Goal: Task Accomplishment & Management: Use online tool/utility

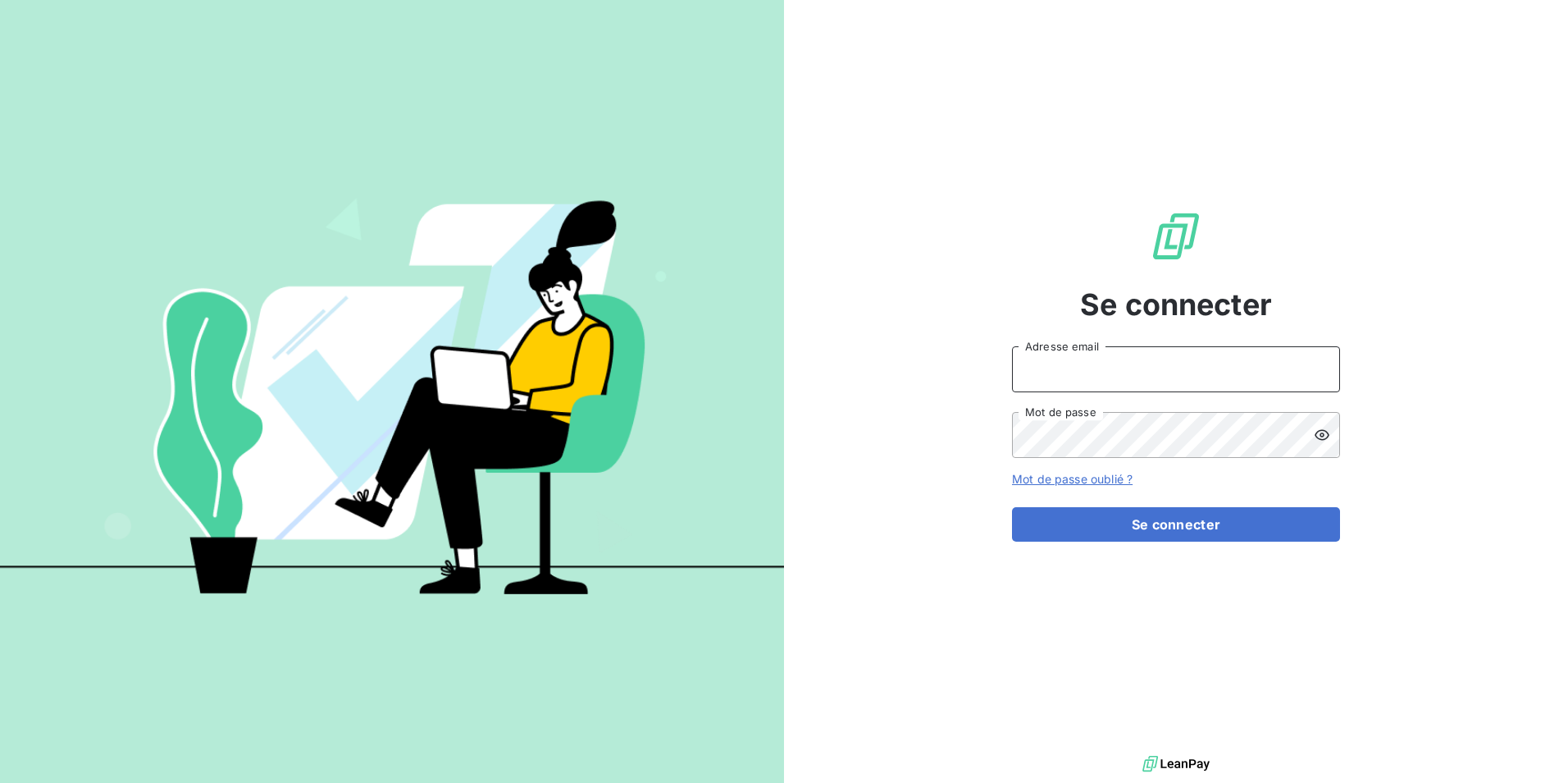
type input "[EMAIL_ADDRESS][DOMAIN_NAME]"
click at [1196, 502] on form "[EMAIL_ADDRESS][DOMAIN_NAME] Adresse email Mot de passe Mot de passe oublié ? S…" at bounding box center [1177, 444] width 328 height 195
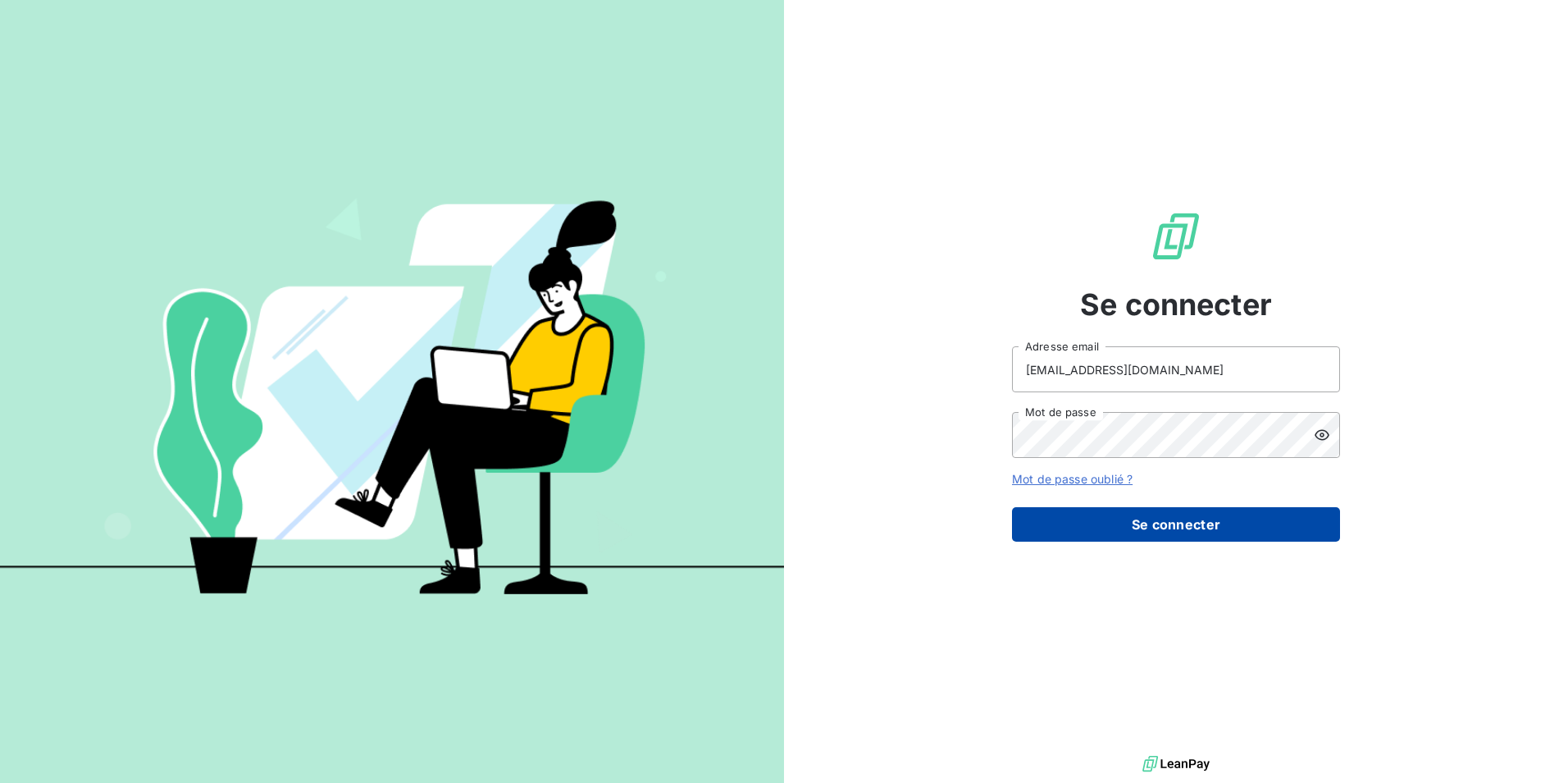
click at [1193, 536] on button "Se connecter" at bounding box center [1177, 524] width 328 height 35
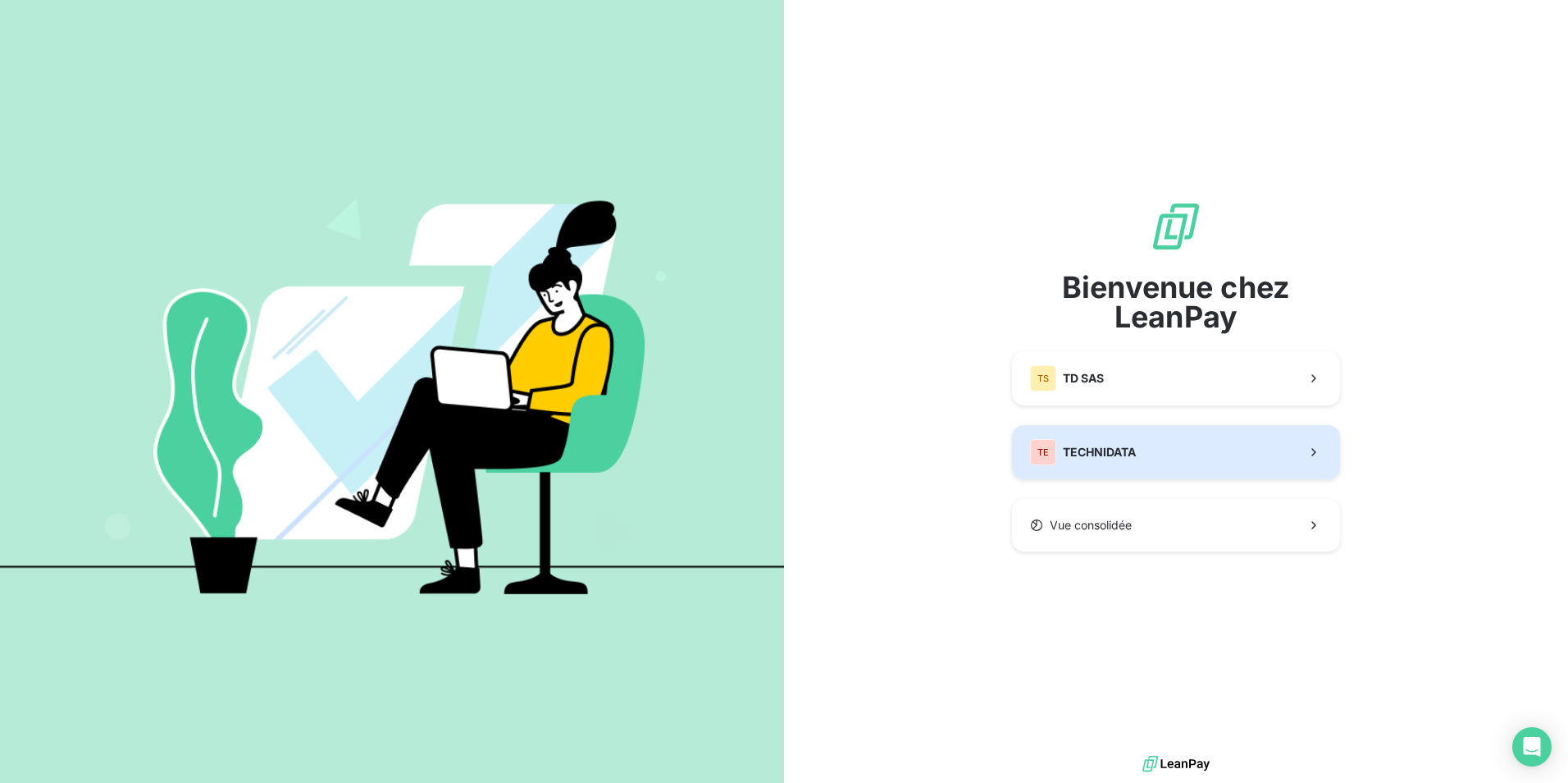
click at [1159, 428] on button "TE TECHNIDATA" at bounding box center [1177, 452] width 328 height 54
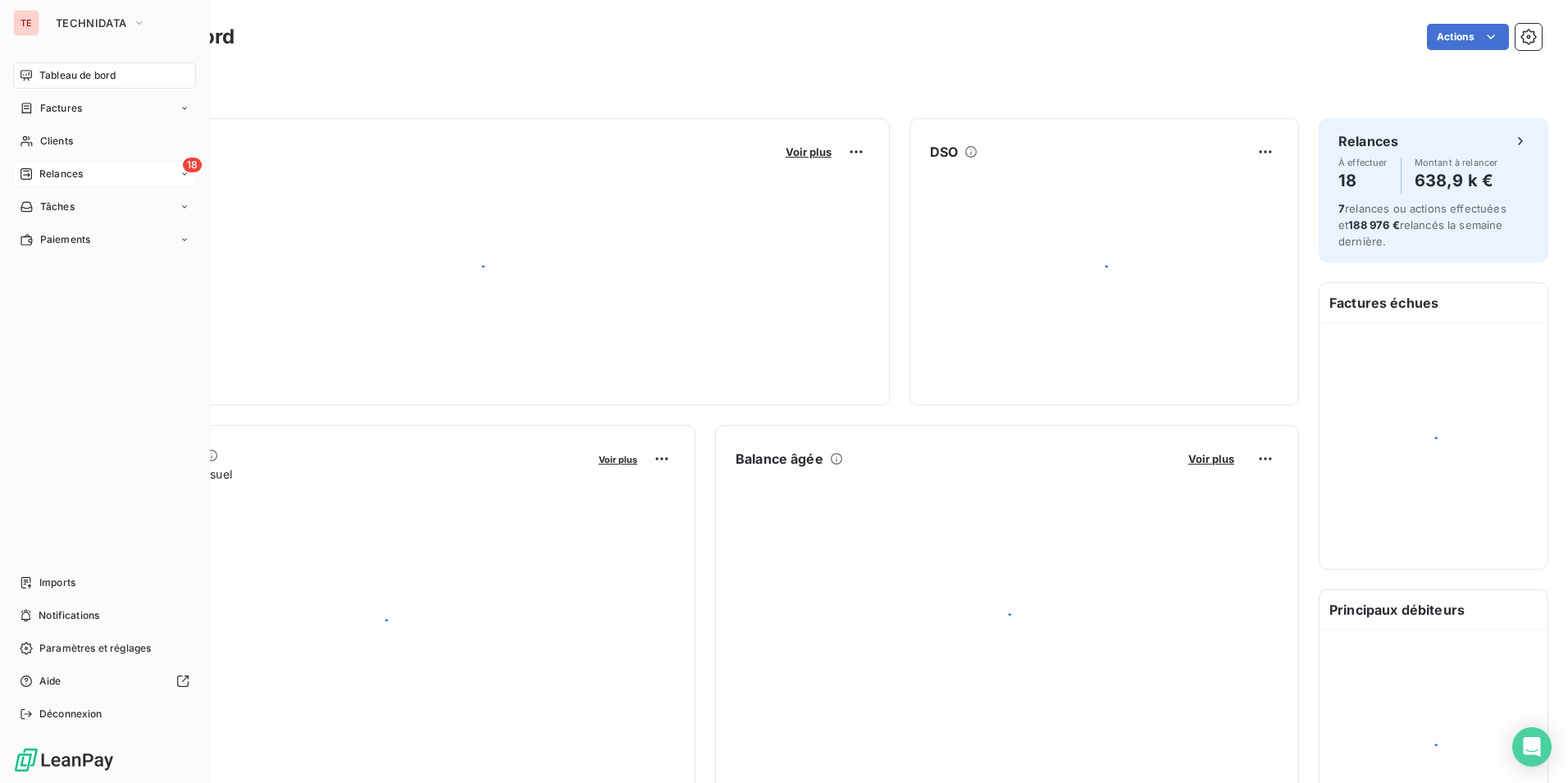
click at [41, 167] on span "Relances" at bounding box center [60, 174] width 43 height 15
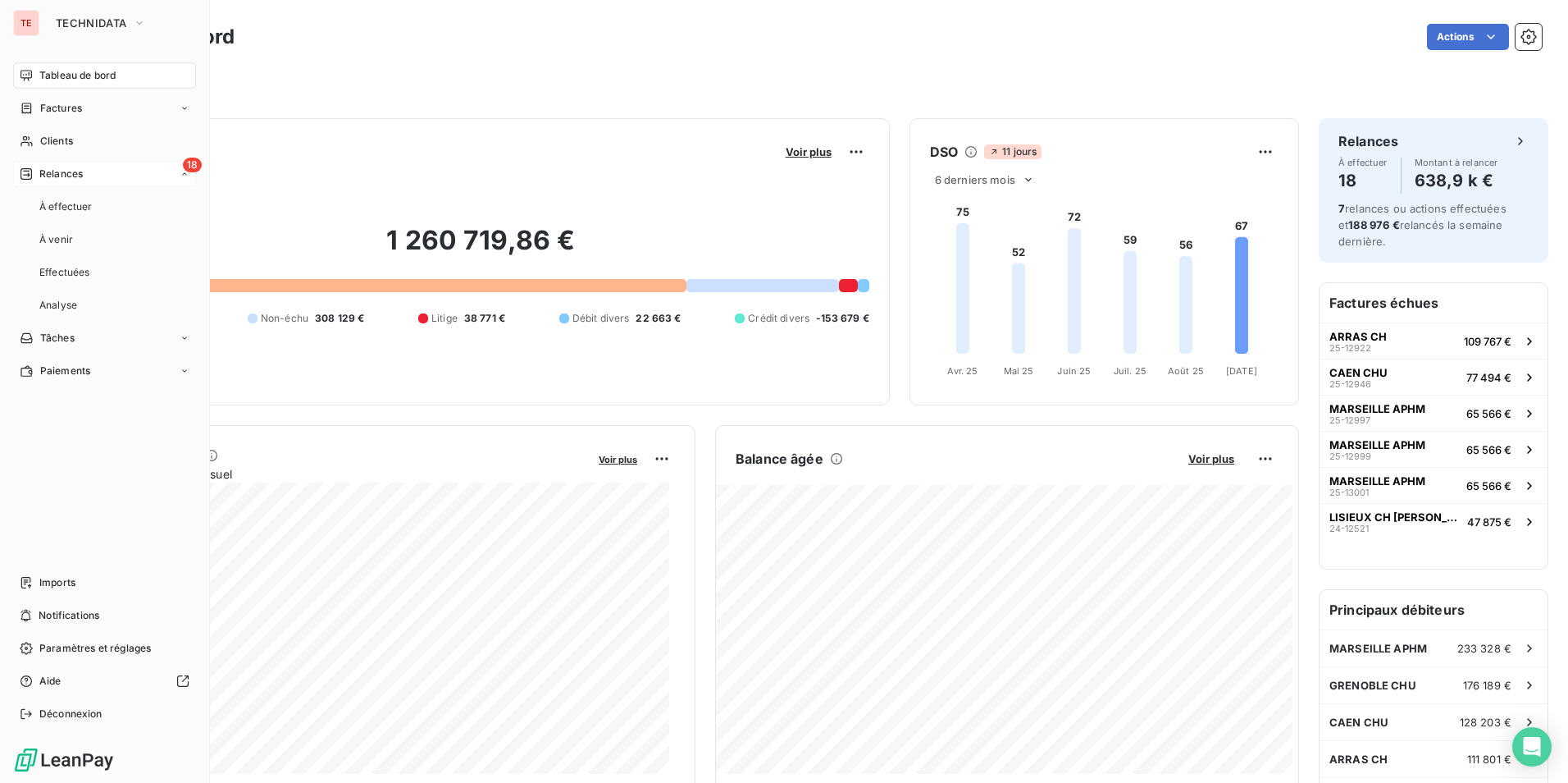
click at [58, 171] on span "Relances" at bounding box center [60, 174] width 43 height 15
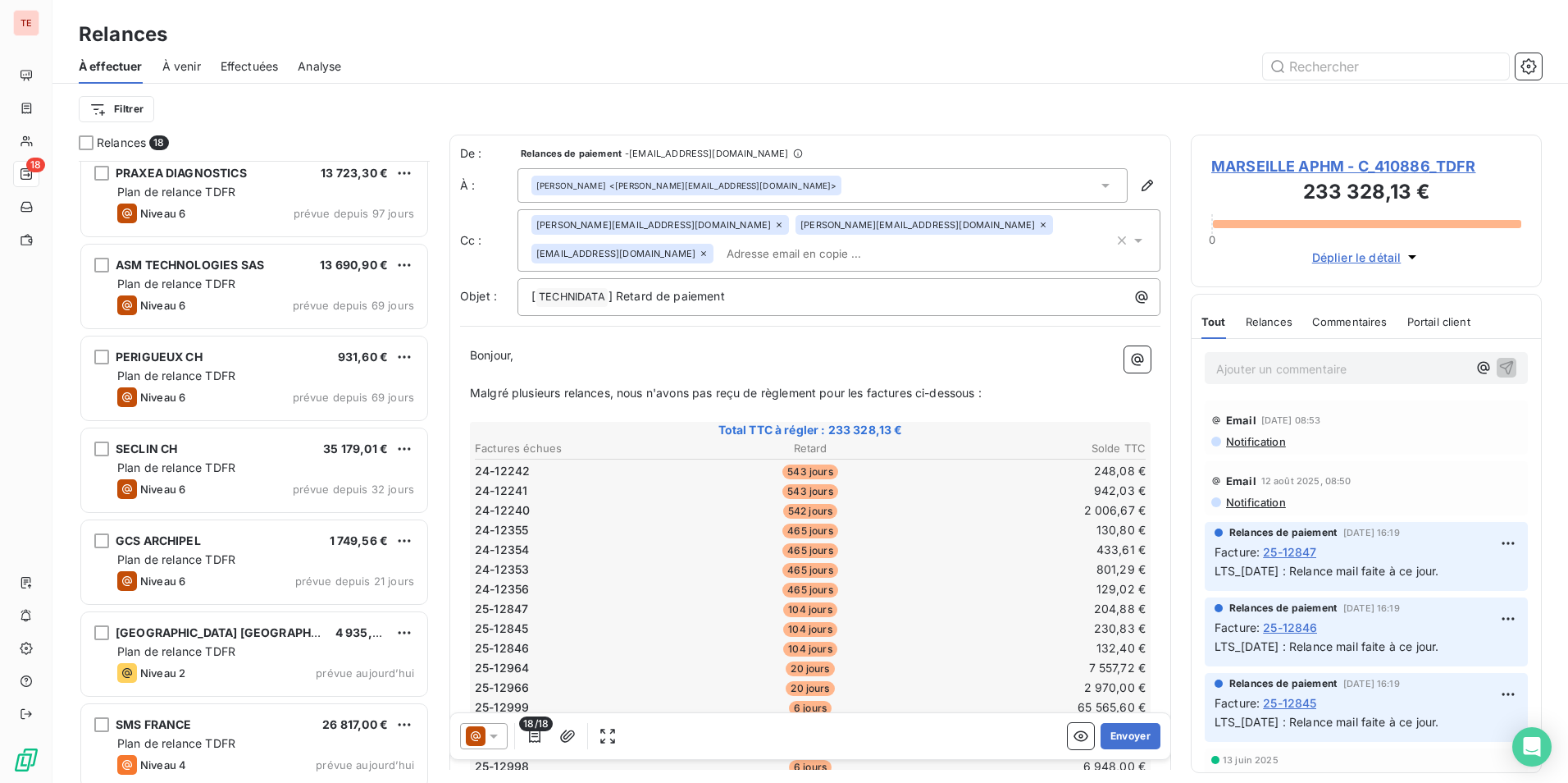
scroll to position [1033, 0]
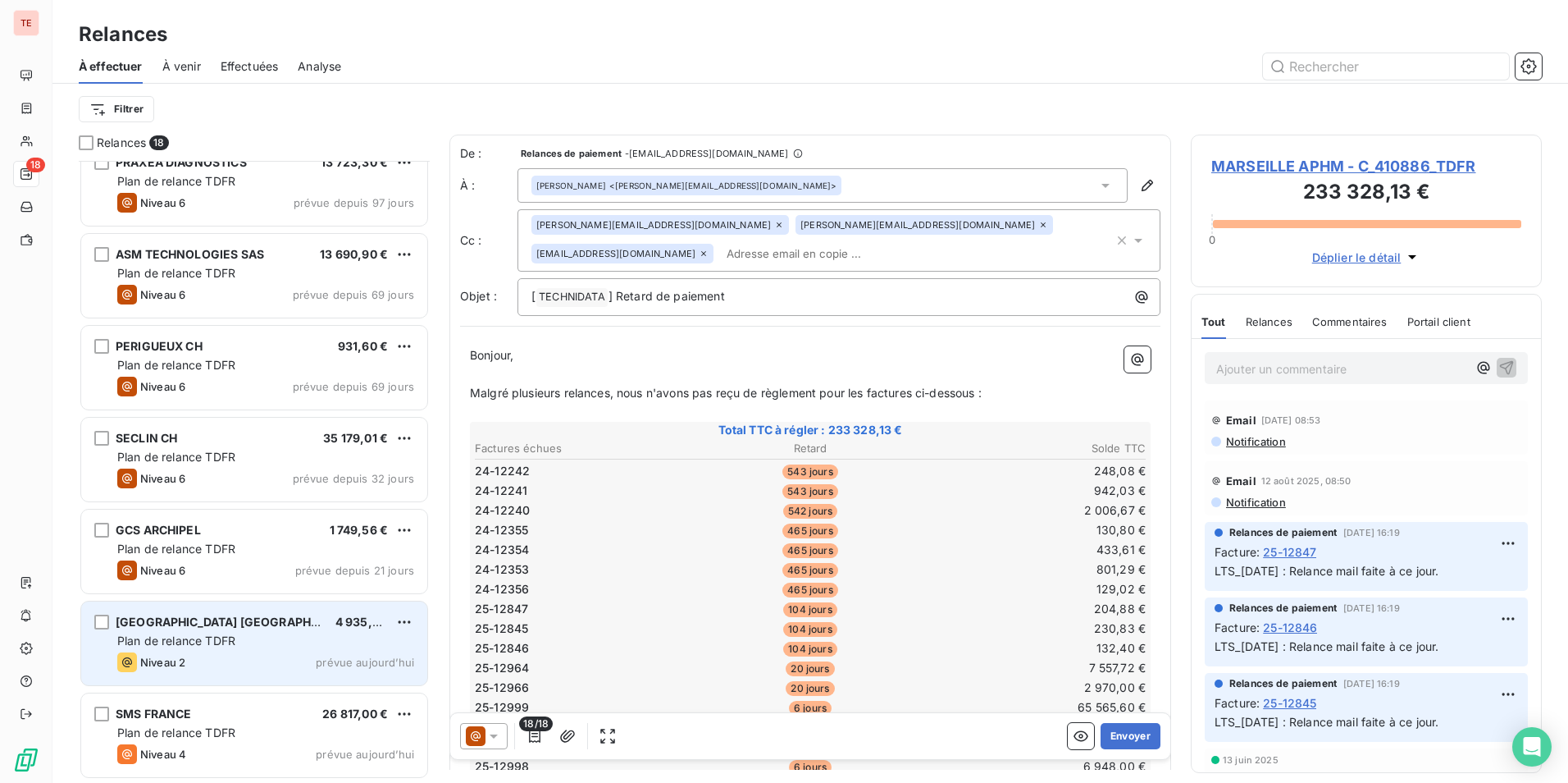
click at [299, 624] on div "[GEOGRAPHIC_DATA] CH BRETAGNE SUD 4 935,00 €" at bounding box center [266, 622] width 297 height 15
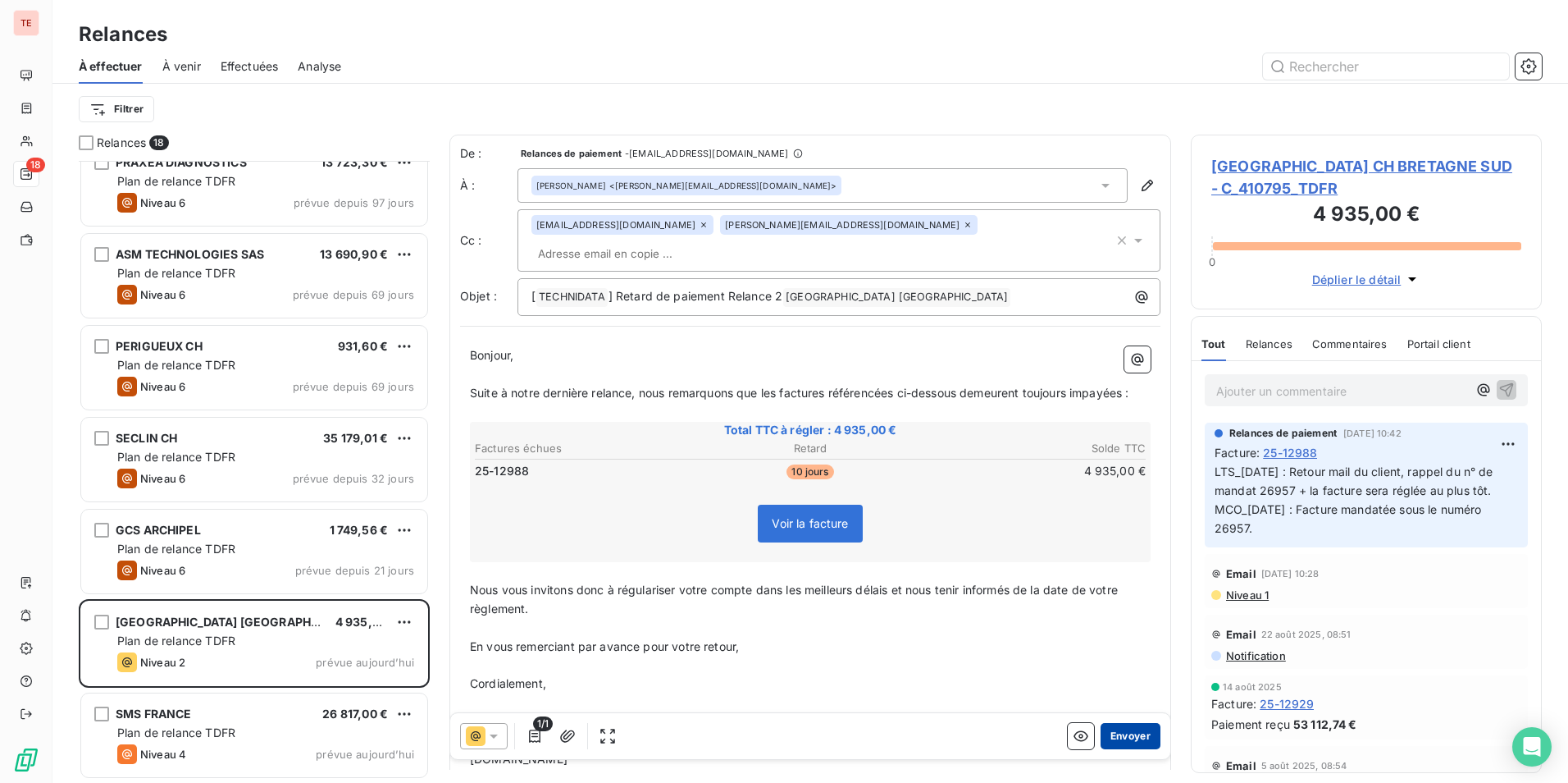
click at [1142, 732] on button "Envoyer" at bounding box center [1130, 736] width 60 height 27
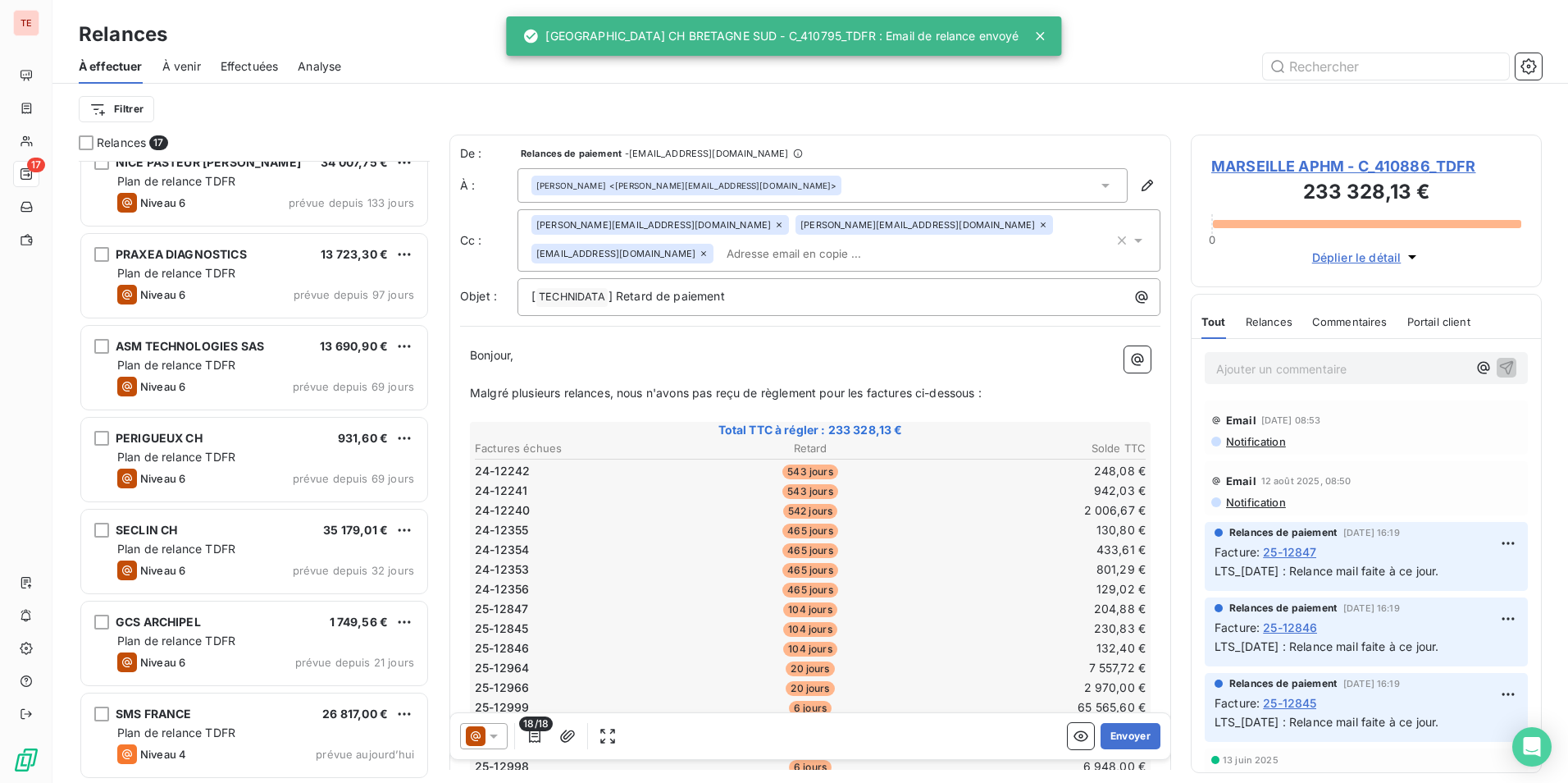
scroll to position [941, 0]
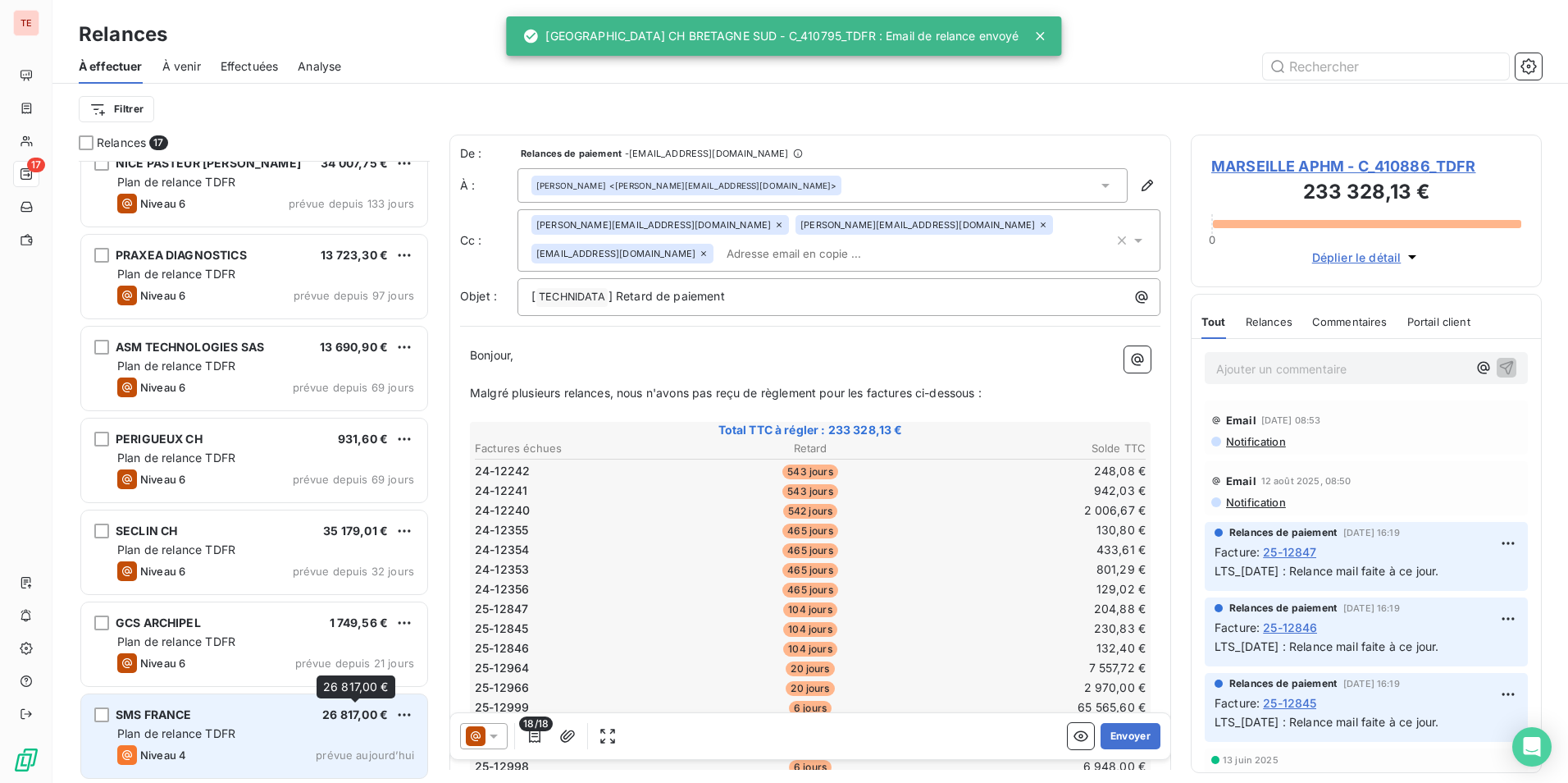
click at [350, 711] on span "26 817,00 €" at bounding box center [356, 714] width 66 height 14
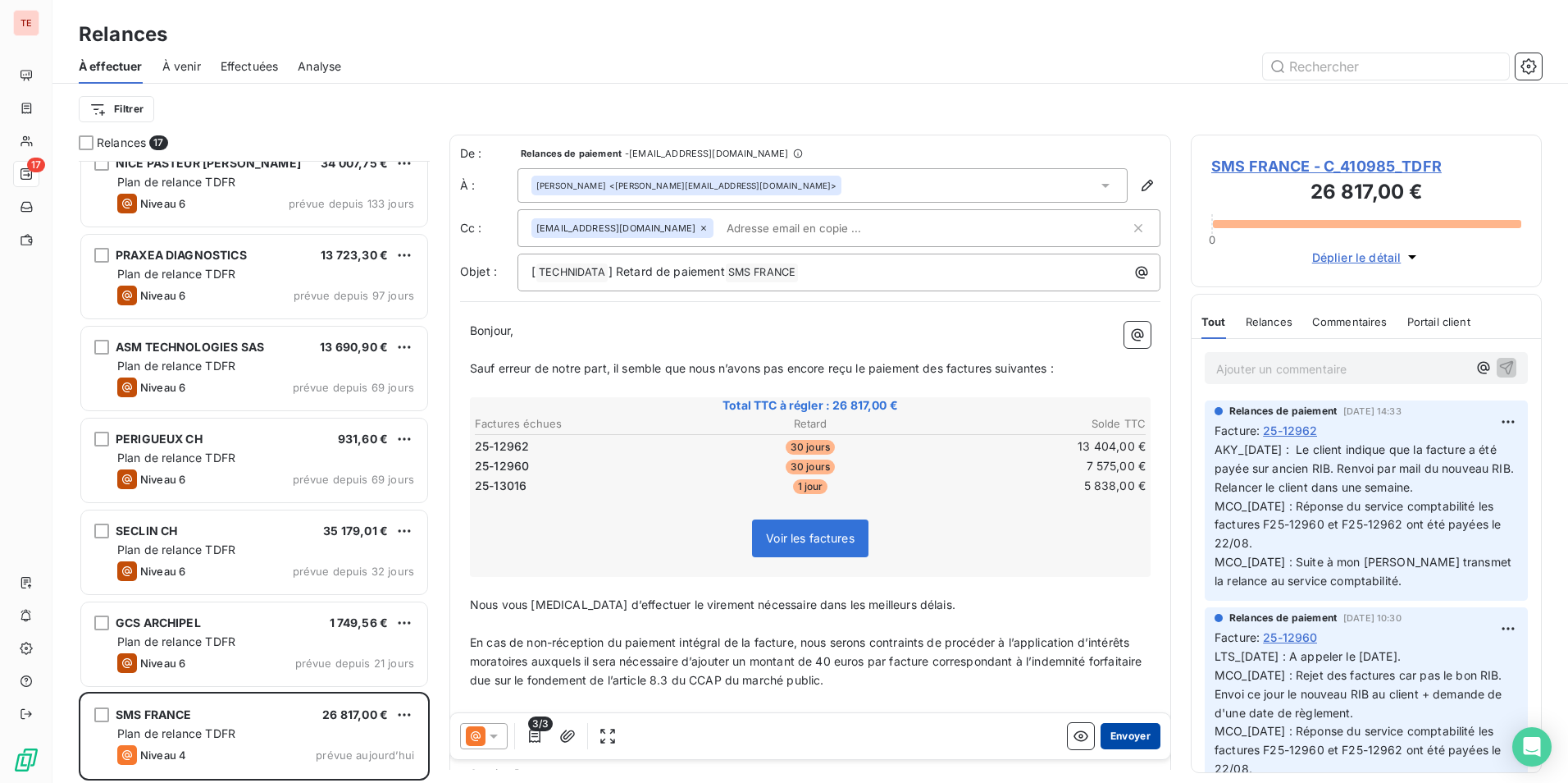
click at [1122, 742] on button "Envoyer" at bounding box center [1130, 736] width 60 height 27
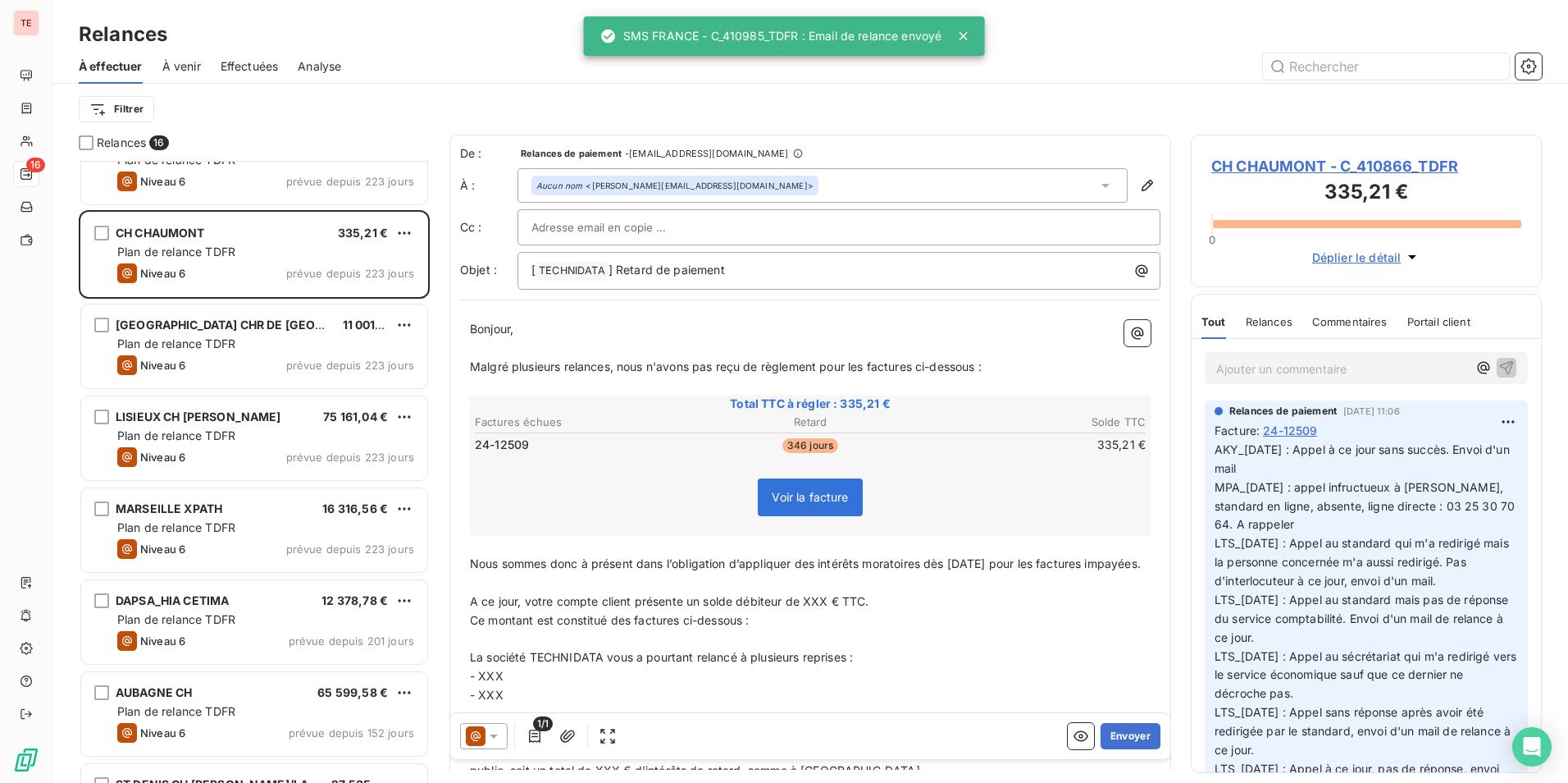
scroll to position [83, 0]
